Goal: Information Seeking & Learning: Learn about a topic

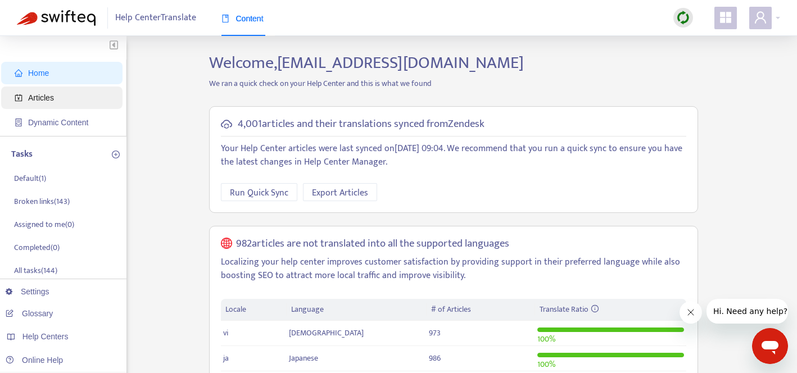
click at [45, 100] on span "Articles" at bounding box center [41, 97] width 26 height 9
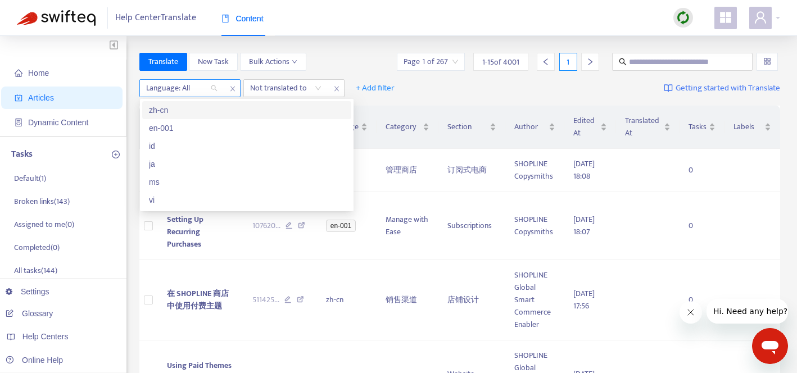
click at [203, 93] on div at bounding box center [176, 88] width 68 height 13
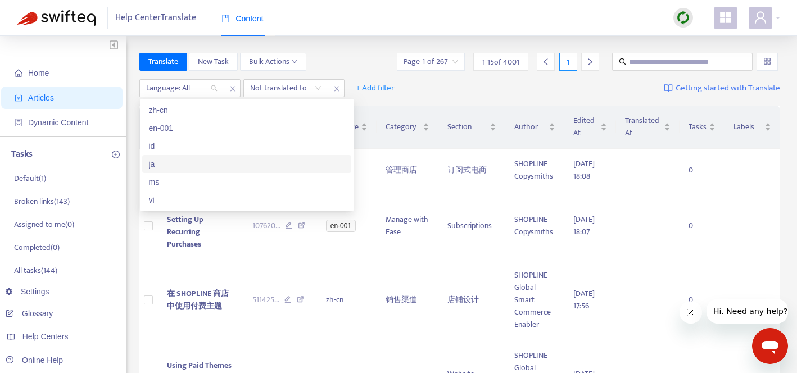
click at [174, 161] on div "ja" at bounding box center [247, 164] width 196 height 12
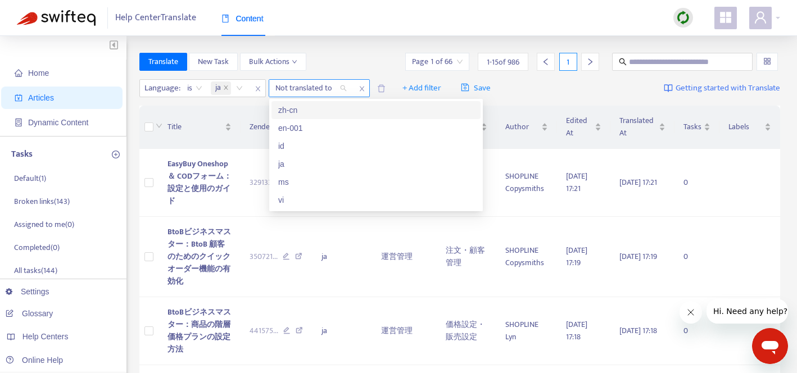
click at [313, 91] on div at bounding box center [306, 88] width 68 height 13
click at [219, 88] on span "ja" at bounding box center [218, 88] width 6 height 13
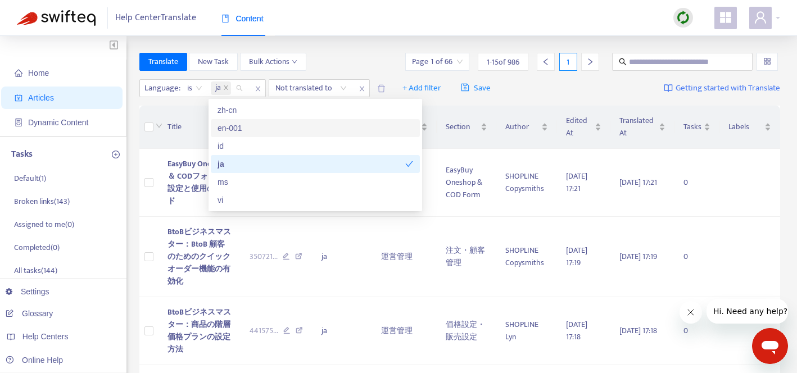
click at [238, 121] on div "en-001" at bounding box center [315, 128] width 209 height 18
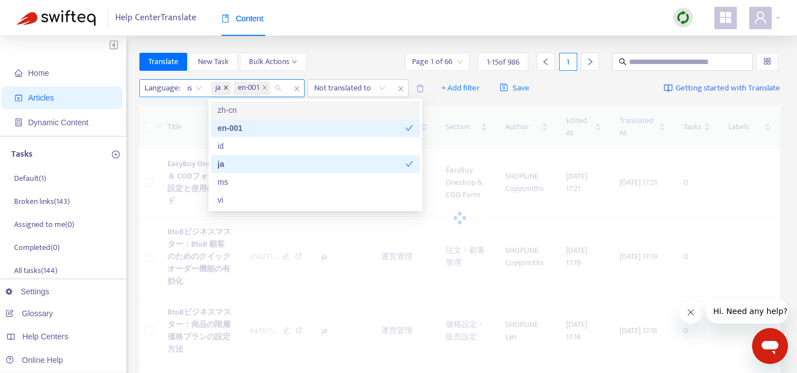
click at [223, 88] on icon "close" at bounding box center [226, 88] width 6 height 6
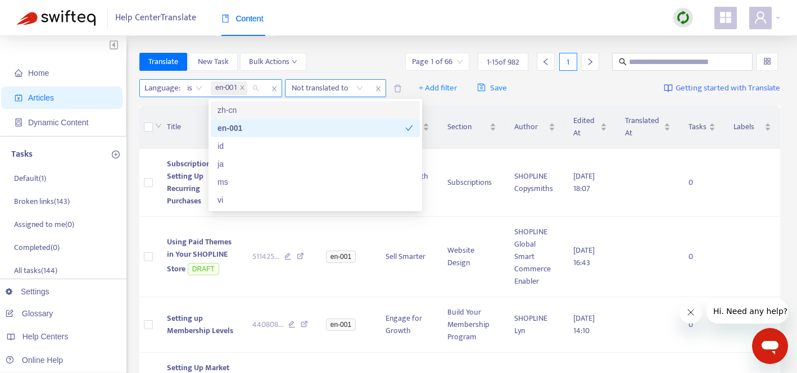
click at [319, 94] on div at bounding box center [322, 88] width 68 height 13
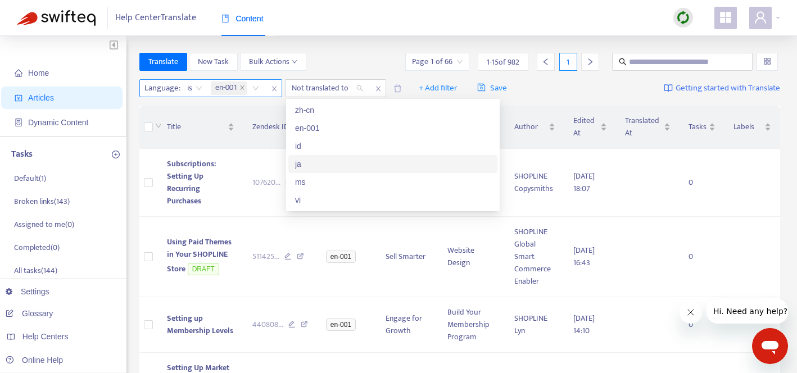
click at [312, 168] on div "ja" at bounding box center [393, 164] width 196 height 12
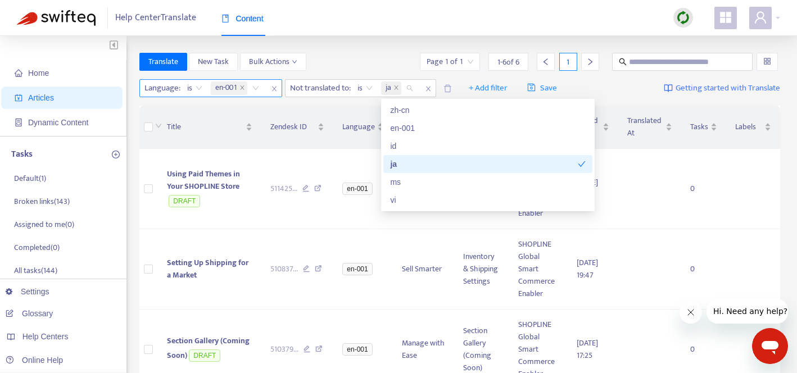
click at [355, 57] on div "Translate New Task Bulk Actions Page 1 of 1 1 - 6 of 6 1" at bounding box center [460, 62] width 642 height 18
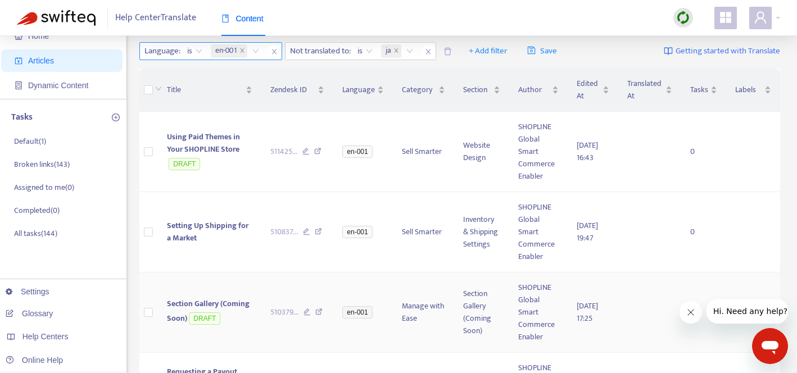
scroll to position [23, 0]
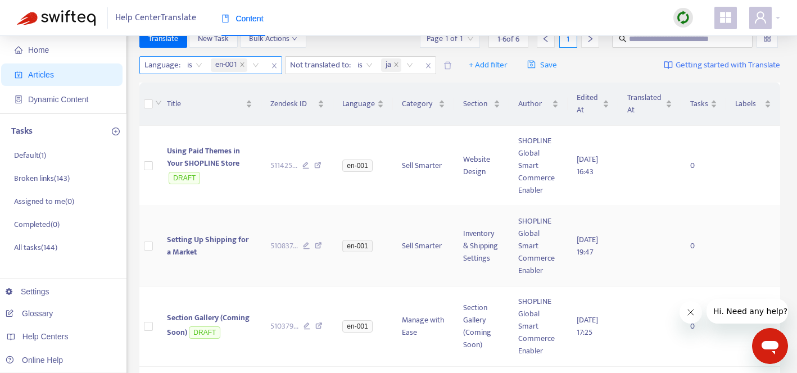
click at [226, 267] on td "Setting Up Shipping for a Market" at bounding box center [209, 246] width 103 height 80
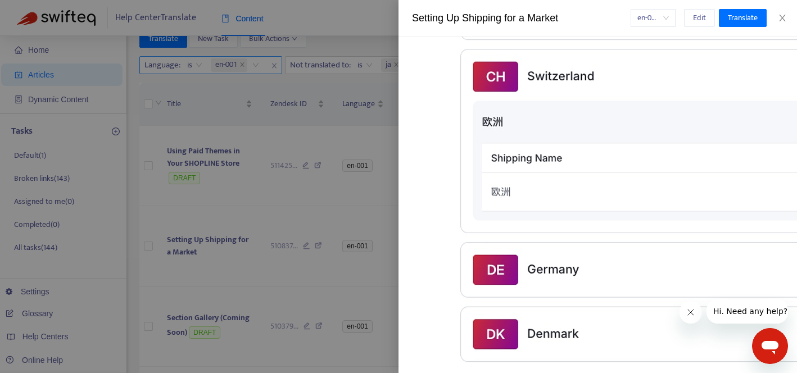
scroll to position [2939, 0]
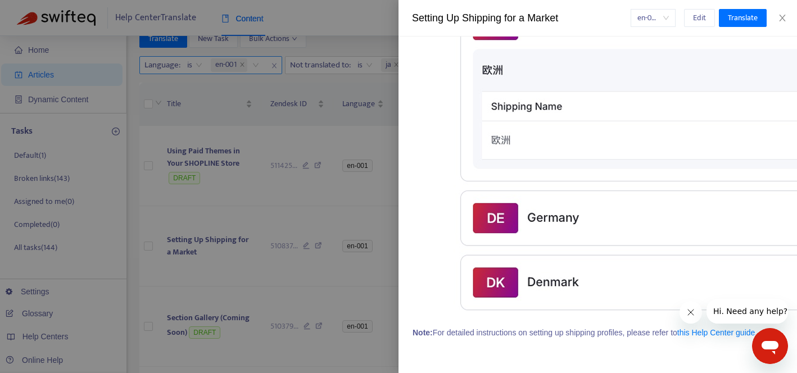
click at [135, 261] on div at bounding box center [398, 186] width 797 height 373
